Goal: Transaction & Acquisition: Purchase product/service

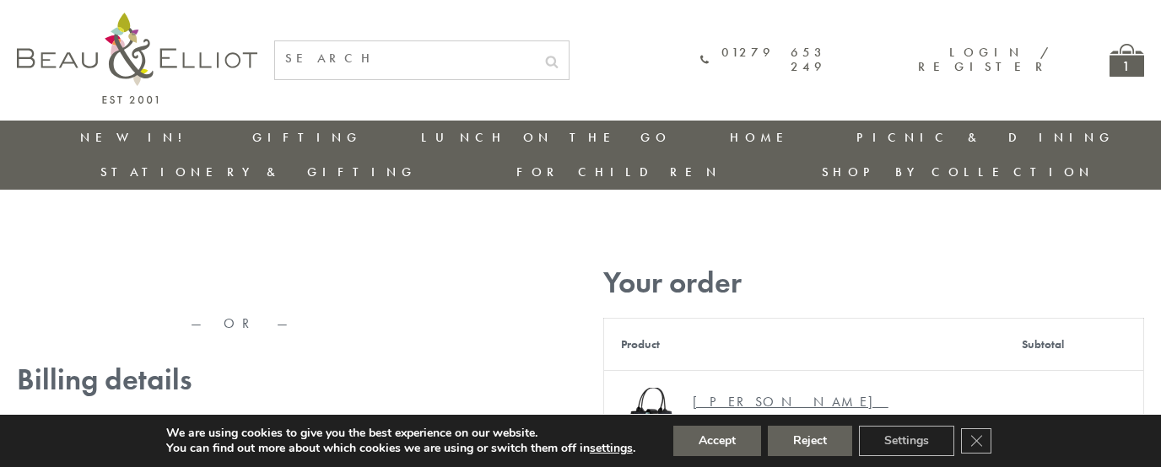
type input "[EMAIL_ADDRESS][DOMAIN_NAME]"
type input "[PERSON_NAME]"
type input "23, [GEOGRAPHIC_DATA], [GEOGRAPHIC_DATA]"
type input "[GEOGRAPHIC_DATA]"
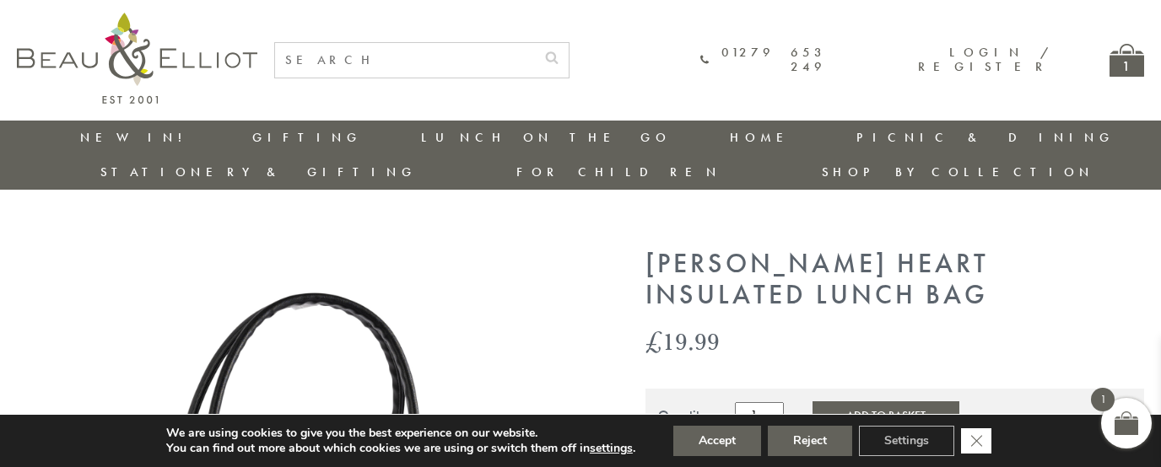
click at [978, 441] on icon "Close GDPR Cookie Banner" at bounding box center [976, 440] width 30 height 25
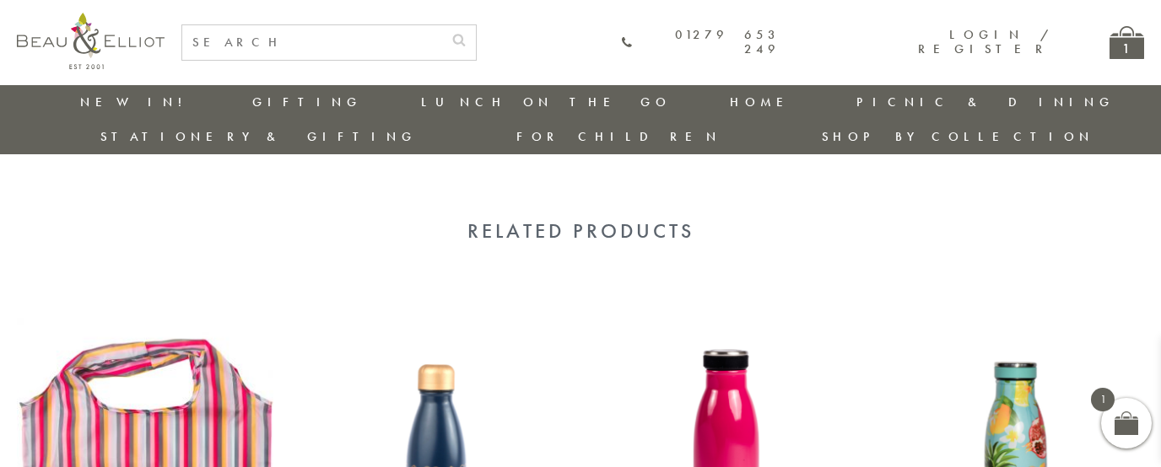
scroll to position [1685, 0]
